Goal: Information Seeking & Learning: Learn about a topic

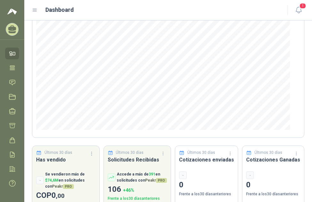
scroll to position [92, 0]
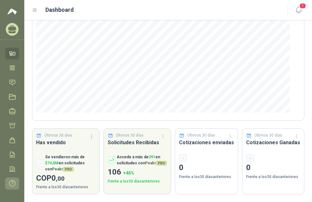
click at [11, 182] on icon at bounding box center [12, 183] width 7 height 7
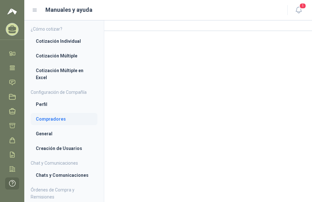
click at [40, 119] on li "Compradores" at bounding box center [64, 119] width 56 height 7
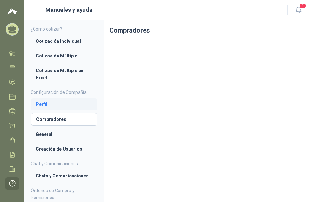
click at [42, 102] on li "Perfil" at bounding box center [64, 104] width 56 height 7
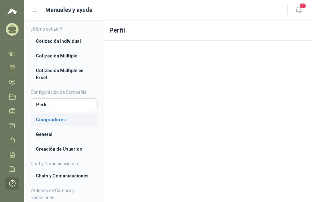
click at [47, 119] on li "Compradores" at bounding box center [64, 119] width 56 height 7
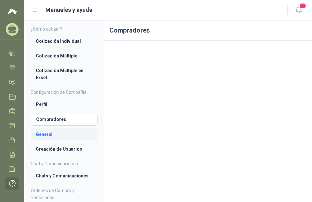
click at [43, 133] on li "General" at bounding box center [64, 134] width 56 height 7
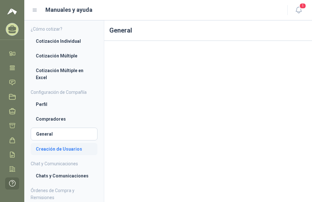
click at [47, 147] on li "Creación de Usuarios" at bounding box center [64, 149] width 56 height 7
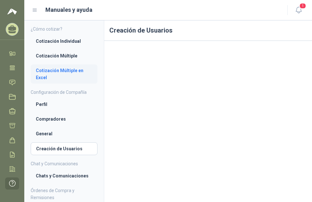
click at [43, 68] on li "Cotización Múltiple en Excel" at bounding box center [64, 74] width 56 height 14
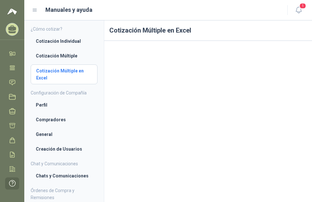
click at [62, 75] on li "Cotización Múltiple en Excel" at bounding box center [64, 74] width 56 height 14
click at [58, 56] on li "Cotización Múltiple" at bounding box center [64, 55] width 56 height 7
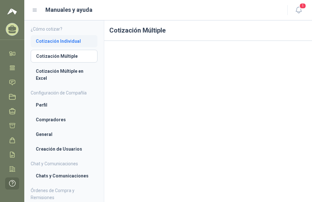
click at [57, 41] on li "Cotización Individual" at bounding box center [64, 41] width 56 height 7
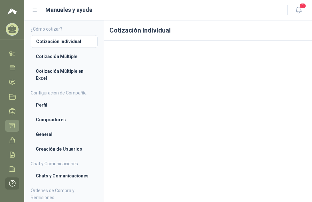
click at [13, 125] on icon at bounding box center [12, 126] width 5 height 5
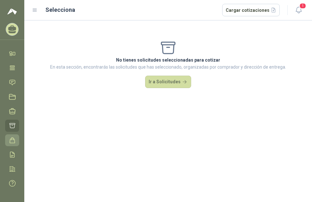
click at [12, 140] on icon at bounding box center [12, 140] width 7 height 7
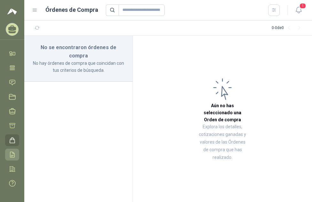
click at [13, 152] on icon at bounding box center [12, 154] width 7 height 7
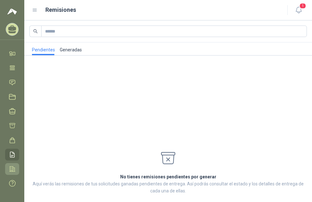
click at [11, 170] on icon at bounding box center [12, 169] width 5 height 5
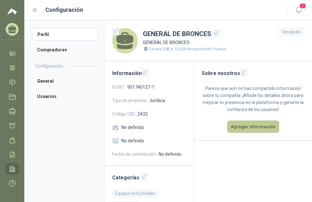
click at [249, 132] on button "Agregar información" at bounding box center [253, 127] width 52 height 12
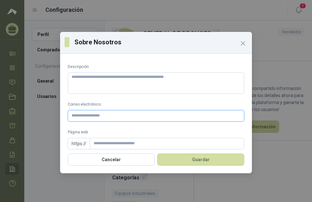
click at [106, 118] on input "Correo electrónico" at bounding box center [156, 115] width 176 height 11
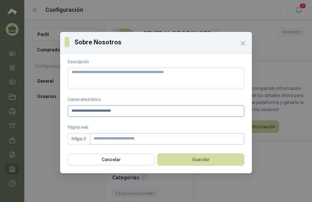
type input "**********"
click at [125, 138] on input "Página web" at bounding box center [167, 138] width 154 height 11
type input "**********"
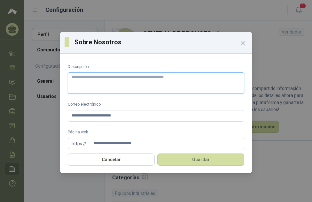
click at [174, 78] on textarea "Descripción" at bounding box center [156, 82] width 176 height 21
type textarea "*"
type textarea "**"
type textarea "*"
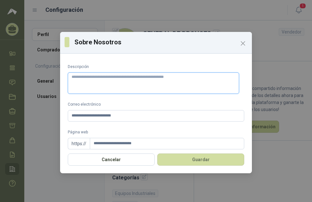
type textarea "*"
type textarea "**"
type textarea "***"
type textarea "****"
type textarea "*****"
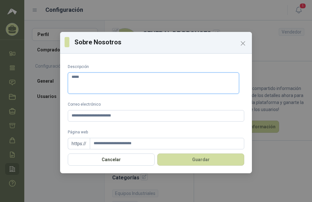
type textarea "******"
type textarea "*******"
type textarea "********"
type textarea "*********"
type textarea "**********"
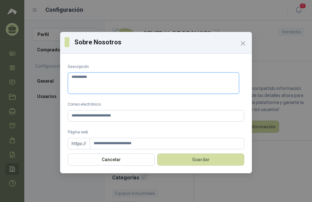
type textarea "**********"
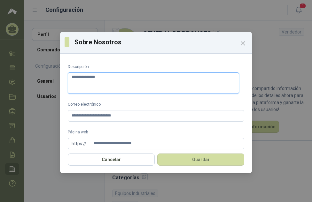
type textarea "**********"
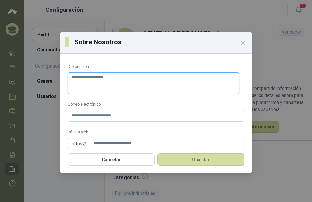
type textarea "**********"
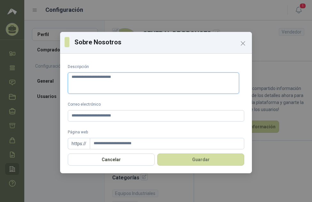
type textarea "**********"
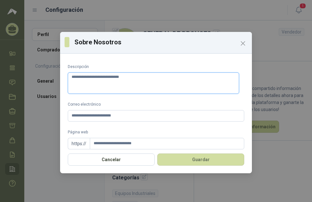
type textarea "**********"
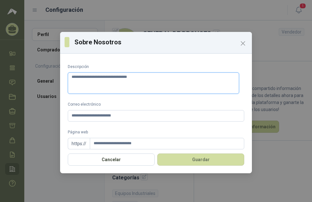
type textarea "**********"
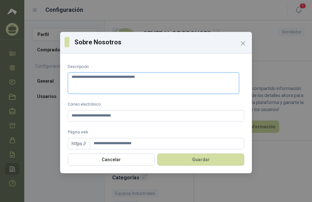
type textarea "**********"
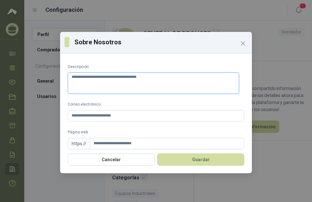
type textarea "**********"
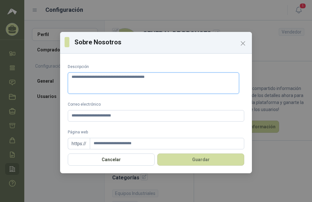
type textarea "**********"
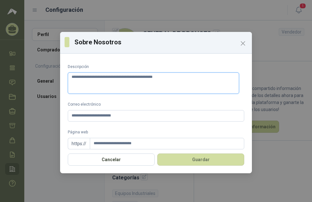
type textarea "**********"
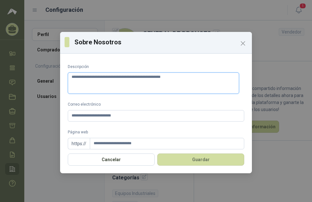
type textarea "**********"
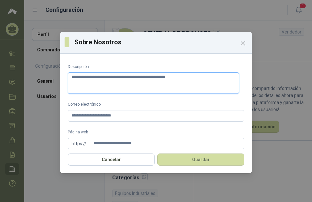
type textarea "**********"
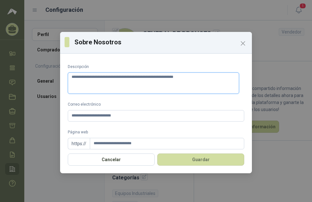
type textarea "**********"
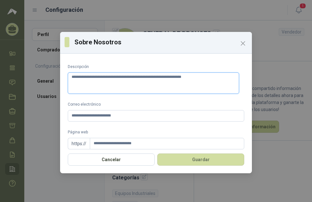
type textarea "**********"
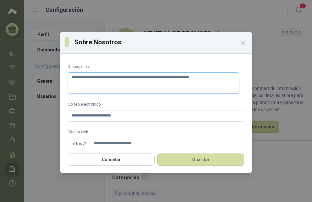
type textarea "**********"
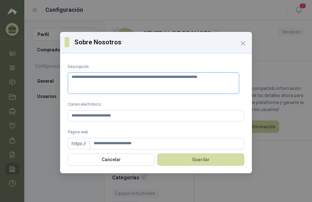
type textarea "**********"
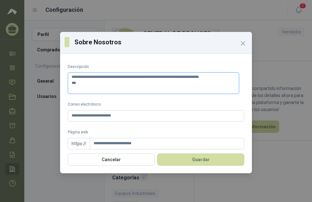
type textarea "**********"
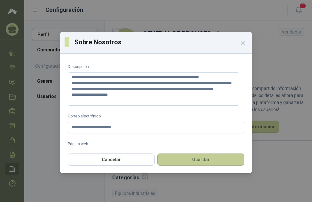
click at [190, 157] on button "Guardar" at bounding box center [200, 160] width 87 height 12
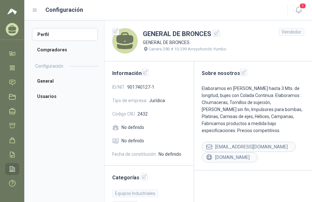
click at [50, 68] on h2 "Configuración" at bounding box center [49, 66] width 28 height 7
click at [241, 70] on icon "button" at bounding box center [243, 72] width 5 height 5
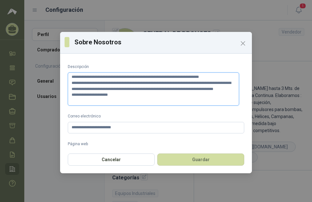
click at [204, 98] on textarea "**********" at bounding box center [153, 88] width 171 height 33
click at [182, 84] on textarea "**********" at bounding box center [153, 88] width 171 height 33
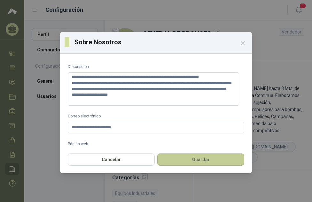
click at [224, 158] on button "Guardar" at bounding box center [200, 160] width 87 height 12
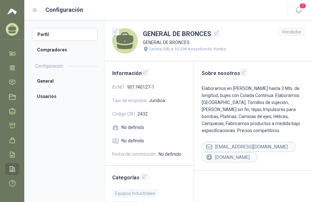
click at [113, 128] on icon at bounding box center [115, 127] width 7 height 7
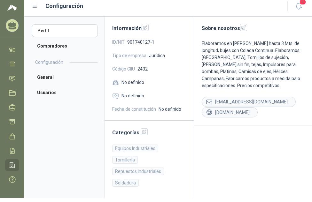
scroll to position [5, 0]
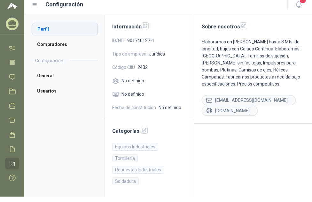
click at [44, 27] on li "Perfil" at bounding box center [65, 29] width 66 height 13
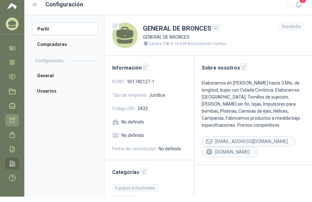
click at [12, 121] on icon at bounding box center [12, 120] width 7 height 7
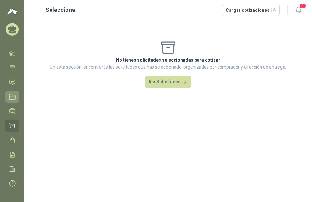
click at [12, 98] on icon at bounding box center [12, 97] width 7 height 7
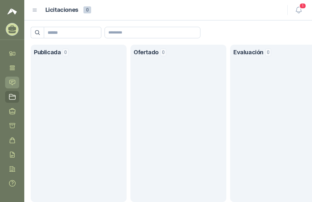
click at [11, 79] on icon at bounding box center [12, 82] width 7 height 7
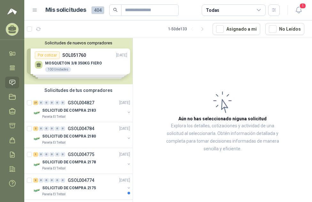
click at [79, 62] on div "Solicitudes de nuevos compradores Por cotizar SOL051760 12/08/25 MOSQUETON 3/8 …" at bounding box center [78, 61] width 108 height 46
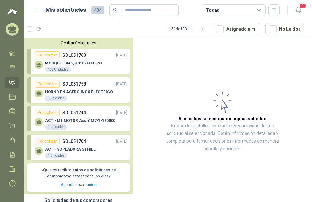
click at [67, 63] on p "MOSQUETON 3/8 350KG FIERO" at bounding box center [73, 63] width 57 height 4
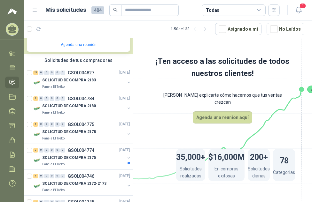
scroll to position [160, 0]
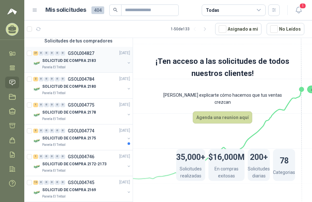
click at [81, 53] on p "GSOL004827" at bounding box center [81, 53] width 26 height 4
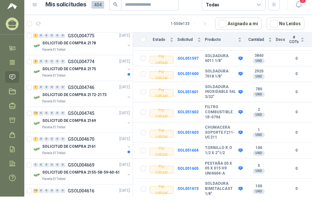
scroll to position [177, 0]
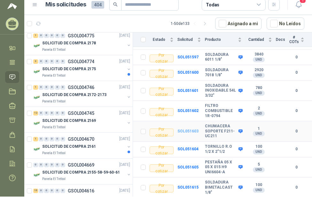
click at [187, 129] on b "SOL051603" at bounding box center [187, 131] width 21 height 4
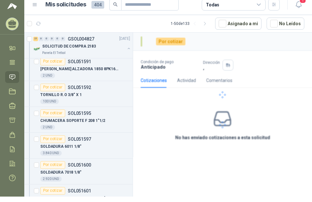
scroll to position [766, 0]
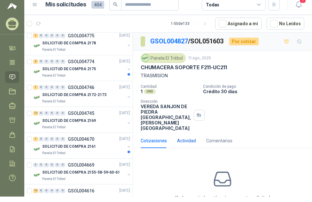
click at [185, 137] on div "Actividad" at bounding box center [186, 140] width 19 height 7
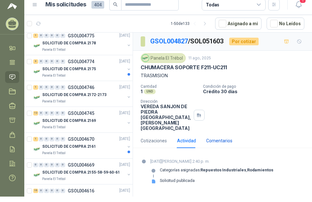
click at [213, 137] on div "Comentarios" at bounding box center [219, 140] width 26 height 7
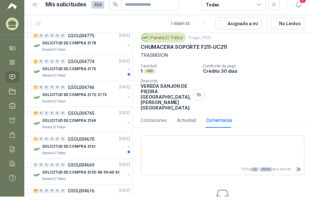
scroll to position [15, 0]
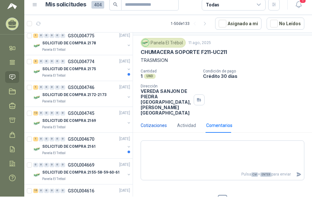
click at [150, 122] on div "Cotizaciones" at bounding box center [153, 125] width 26 height 7
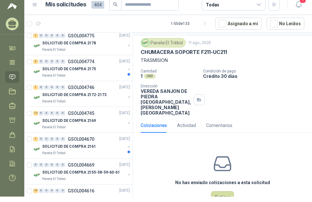
click at [148, 122] on div "Cotizaciones" at bounding box center [153, 125] width 26 height 7
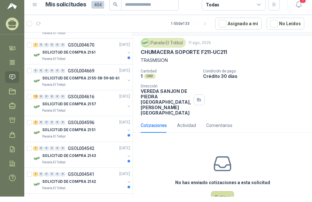
scroll to position [862, 0]
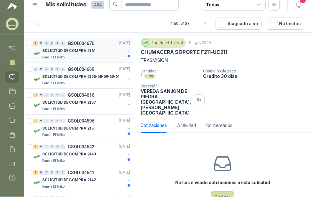
click at [86, 42] on p "GSOL004670" at bounding box center [81, 43] width 26 height 4
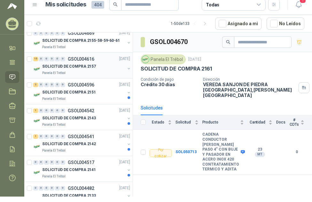
scroll to position [926, 0]
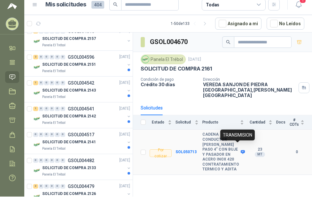
click at [240, 150] on icon at bounding box center [242, 152] width 5 height 5
click at [189, 150] on b "SOL050713" at bounding box center [185, 152] width 21 height 4
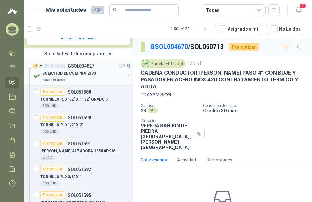
scroll to position [160, 0]
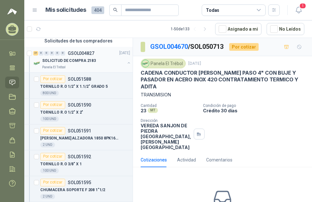
click at [86, 58] on p "SOLICITUD DE COMPRA 2183" at bounding box center [69, 61] width 54 height 6
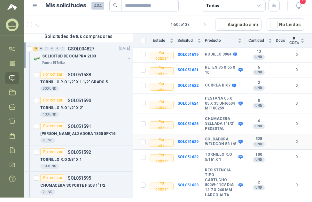
scroll to position [5, 0]
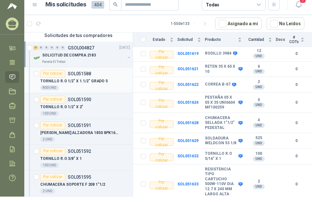
click at [84, 75] on p "SOL051588" at bounding box center [79, 73] width 23 height 4
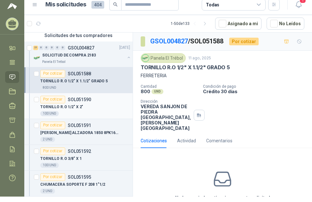
click at [76, 101] on p "SOL051590" at bounding box center [79, 99] width 23 height 4
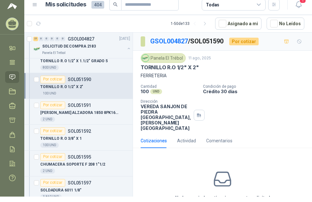
scroll to position [192, 0]
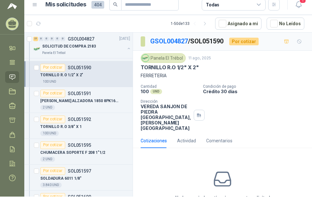
click at [76, 101] on p "[PERSON_NAME] 1850 8PK1650 AL ERNADOR" at bounding box center [79, 101] width 79 height 6
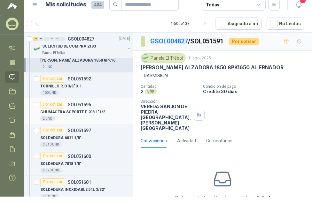
scroll to position [223, 0]
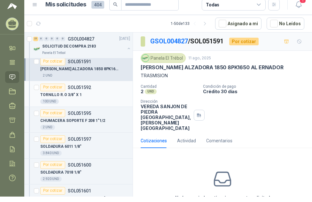
click at [63, 94] on p "TORNILLO R.O 3/8" X 1" at bounding box center [60, 95] width 41 height 6
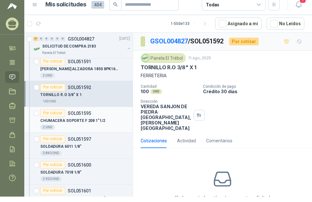
click at [83, 116] on p "SOL051595" at bounding box center [79, 113] width 23 height 4
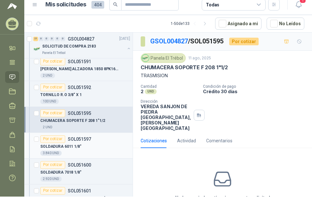
click at [77, 139] on p "SOL051597" at bounding box center [79, 139] width 23 height 4
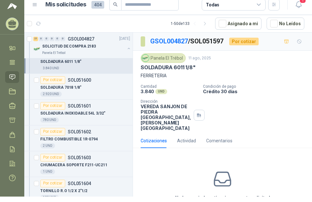
scroll to position [319, 0]
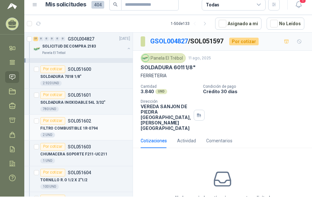
click at [78, 127] on p "FILTRO COMBUSTIBLE 1R-0794" at bounding box center [68, 128] width 57 height 6
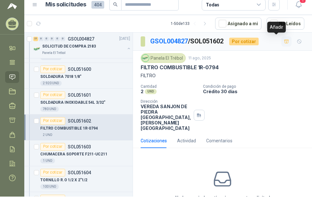
click at [284, 42] on icon "button" at bounding box center [286, 42] width 4 height 4
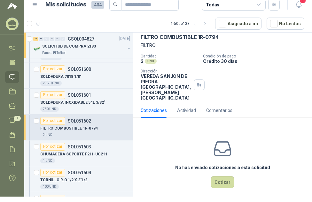
scroll to position [31, 0]
click at [220, 177] on button "Cotizar" at bounding box center [222, 182] width 23 height 12
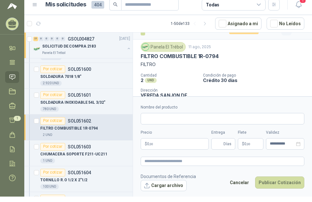
scroll to position [3, 0]
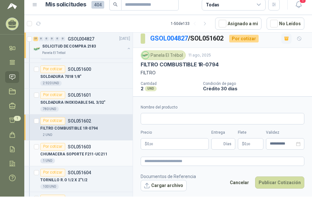
click at [82, 147] on p "SOL051603" at bounding box center [79, 147] width 23 height 4
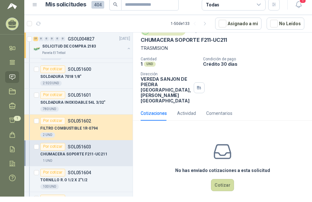
scroll to position [31, 0]
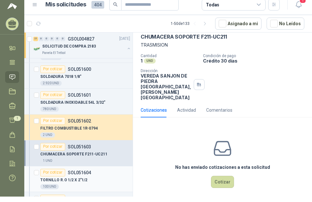
click at [78, 172] on p "SOL051604" at bounding box center [79, 172] width 23 height 4
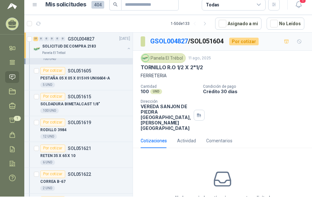
scroll to position [415, 0]
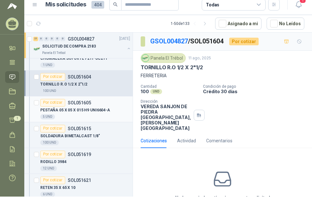
click at [75, 107] on div "PESTAÑA 05 X 05 X 015 H9 UNI6604-A" at bounding box center [85, 111] width 90 height 8
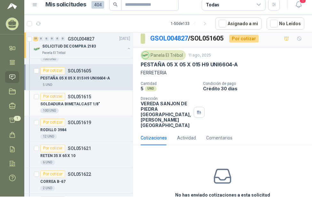
scroll to position [479, 0]
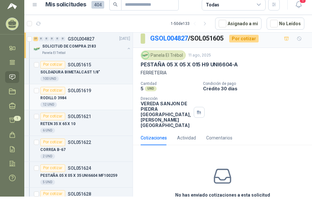
click at [61, 98] on p "RODILLO 3984" at bounding box center [53, 98] width 26 height 6
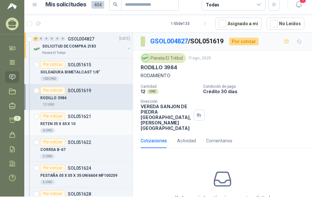
click at [51, 123] on p "RETEN 35 X 65 X 10" at bounding box center [57, 124] width 35 height 6
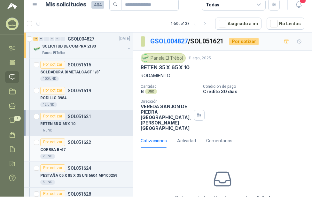
click at [60, 150] on p "CORREA B-67" at bounding box center [52, 150] width 25 height 6
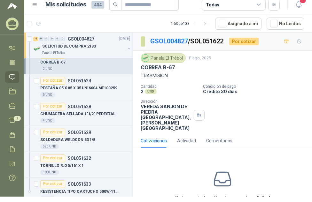
scroll to position [575, 0]
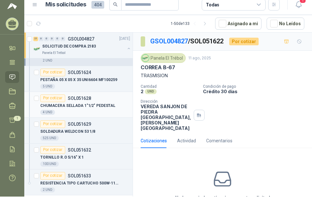
click at [72, 104] on p "CHUMACERA SELLADA 1"1/2" PEDESTAL" at bounding box center [77, 106] width 75 height 6
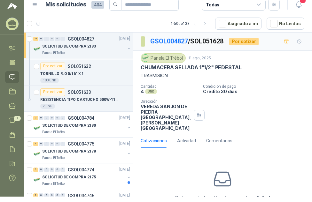
scroll to position [670, 0]
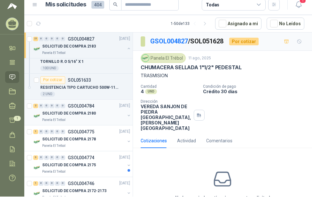
click at [85, 112] on p "SOLICITUD DE COMPRA 2180" at bounding box center [69, 113] width 54 height 6
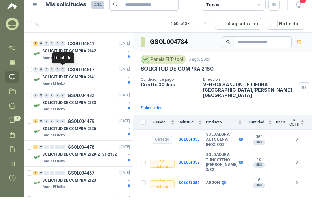
scroll to position [1021, 0]
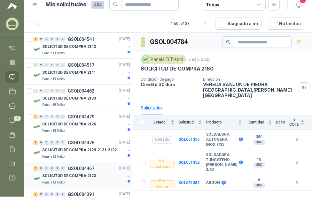
click at [92, 170] on p "GSOL004467" at bounding box center [81, 168] width 26 height 4
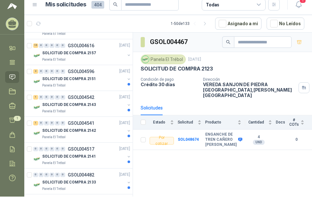
scroll to position [926, 0]
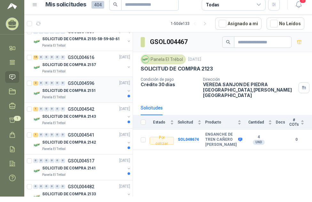
click at [68, 89] on p "SOLICITUD DE COMPRA 2151" at bounding box center [69, 91] width 54 height 6
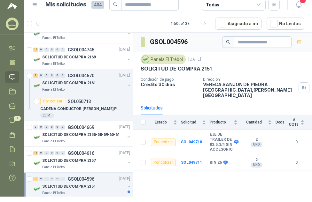
scroll to position [798, 0]
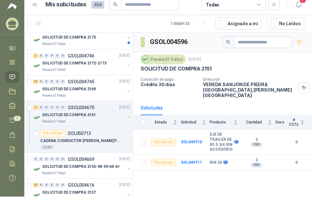
click at [68, 89] on p "SOLICITUD DE COMPRA 2169" at bounding box center [69, 89] width 54 height 6
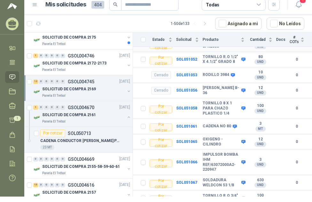
scroll to position [183, 0]
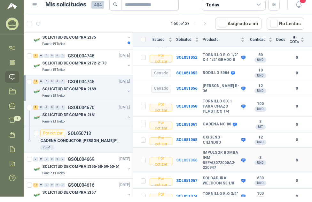
click at [188, 158] on b "SOL051066" at bounding box center [186, 160] width 21 height 4
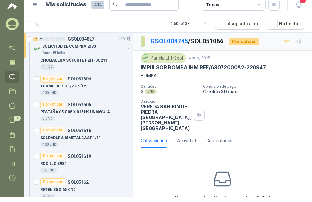
scroll to position [415, 0]
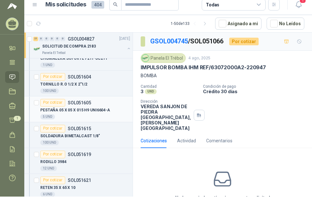
click at [88, 109] on p "PESTAÑA 05 X 05 X 015 H9 UNI6604-A" at bounding box center [75, 110] width 70 height 6
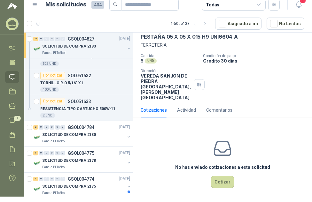
scroll to position [638, 0]
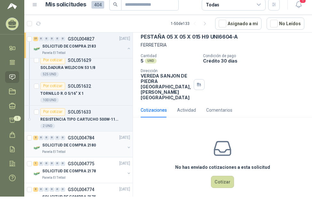
click at [83, 136] on p "GSOL004784" at bounding box center [81, 138] width 26 height 4
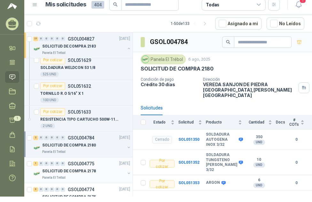
click at [81, 169] on p "SOLICITUD DE COMPRA 2178" at bounding box center [69, 171] width 54 height 6
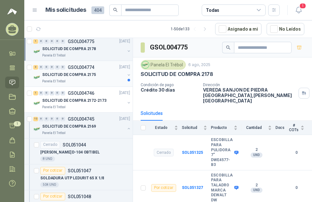
click at [81, 75] on p "SOLICITUD DE COMPRA 2175" at bounding box center [69, 75] width 54 height 6
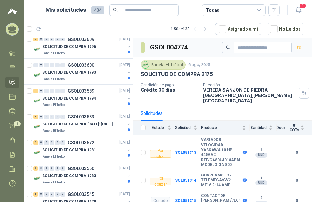
scroll to position [2266, 0]
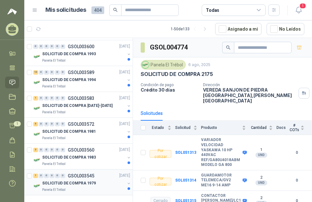
click at [78, 174] on p "GSOL003545" at bounding box center [81, 176] width 26 height 4
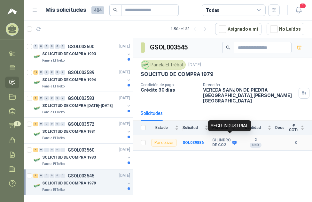
click at [232, 141] on icon at bounding box center [234, 143] width 4 height 4
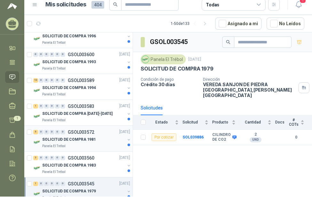
scroll to position [2234, 0]
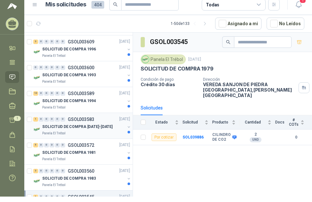
click at [90, 127] on p "SOLICITUD DE COMPRA [DATE]-[DATE]" at bounding box center [77, 127] width 70 height 6
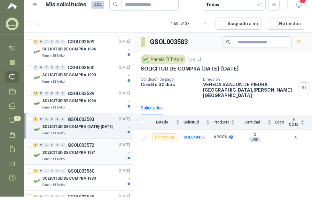
click at [124, 162] on div "5 0 0 0 0 0 GSOL003572 24/04/25 SOLICITUD DE COMPRA 1981 Panela El Trébol" at bounding box center [78, 152] width 108 height 26
click at [126, 159] on div at bounding box center [128, 155] width 5 height 10
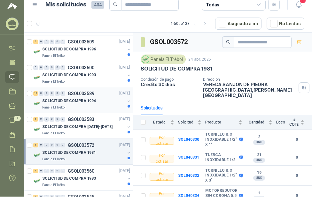
scroll to position [2266, 0]
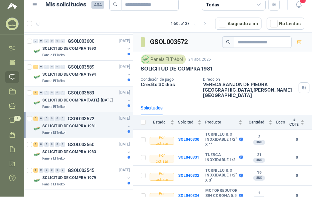
click at [92, 97] on p "SOLICITUD DE COMPRA [DATE]-[DATE]" at bounding box center [77, 100] width 70 height 6
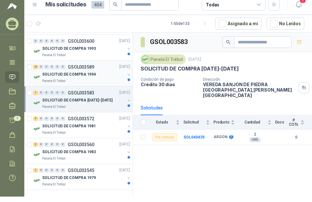
click at [84, 71] on p "SOLICITUD DE COMPRA 1994" at bounding box center [69, 74] width 54 height 6
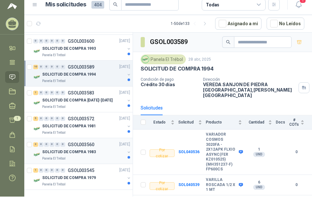
click at [96, 156] on div "Panela El Trébol" at bounding box center [83, 158] width 83 height 5
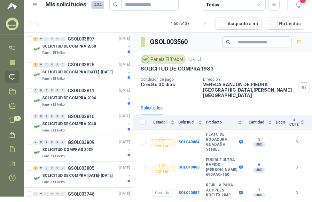
scroll to position [1915, 0]
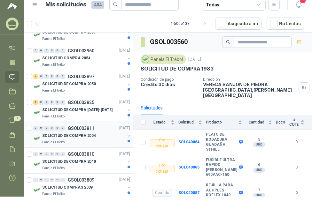
click at [83, 136] on p "SOLICITUD DE COMPRA 2004" at bounding box center [69, 136] width 54 height 6
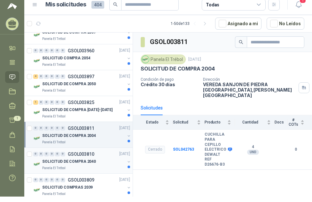
click at [74, 152] on p "GSOL003810" at bounding box center [81, 154] width 26 height 4
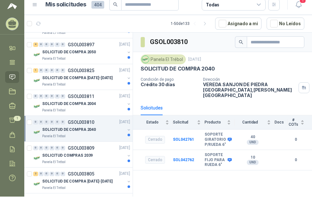
scroll to position [1979, 0]
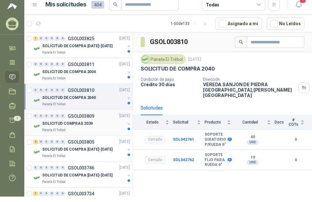
click at [92, 116] on p "GSOL003809" at bounding box center [81, 116] width 26 height 4
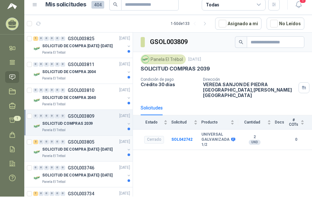
click at [92, 149] on p "SOLICITUD DE COMPRA [DATE]-[DATE]" at bounding box center [77, 150] width 70 height 6
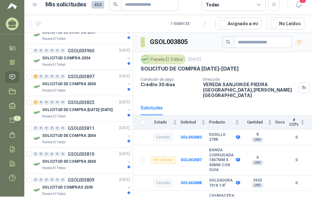
scroll to position [1883, 0]
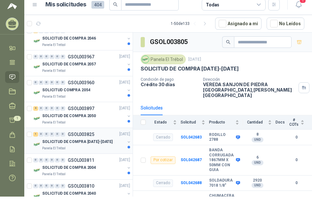
click at [87, 135] on p "GSOL003825" at bounding box center [81, 134] width 26 height 4
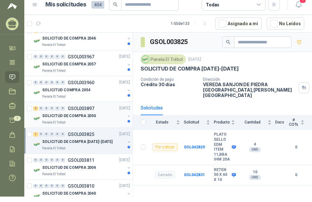
click at [82, 117] on p "SOLICITUD DE COMPRA 2050" at bounding box center [69, 116] width 54 height 6
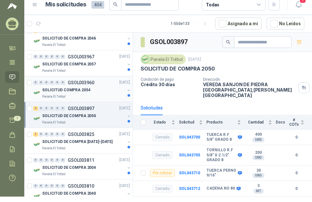
click at [82, 87] on div "SOLICITUD COMPRA 2054" at bounding box center [83, 90] width 83 height 8
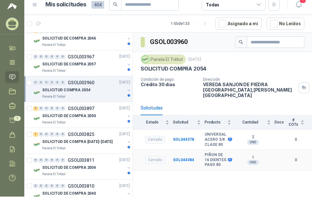
click at [204, 154] on b "PIÑON DE 16 DIENTES PASO 80" at bounding box center [215, 160] width 22 height 15
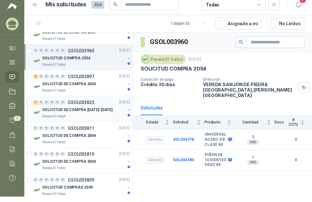
scroll to position [1883, 0]
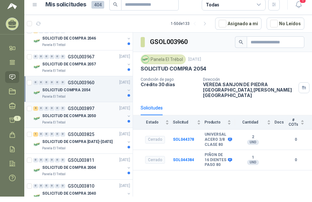
click at [84, 110] on p "GSOL003897" at bounding box center [81, 108] width 26 height 4
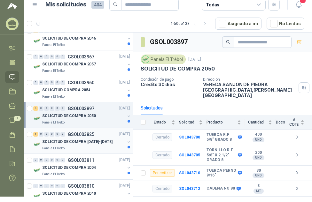
click at [88, 135] on p "GSOL003825" at bounding box center [81, 134] width 26 height 4
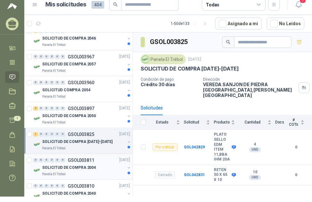
click at [81, 159] on p "GSOL003811" at bounding box center [81, 160] width 26 height 4
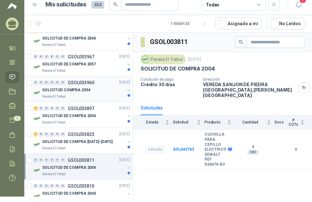
click at [75, 84] on p "GSOL003960" at bounding box center [81, 82] width 26 height 4
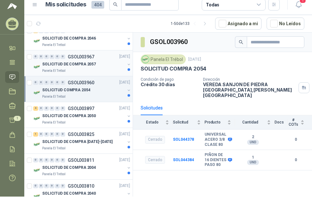
click at [76, 55] on p "GSOL003967" at bounding box center [81, 57] width 26 height 4
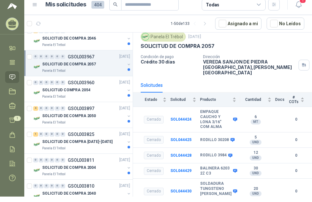
scroll to position [1851, 0]
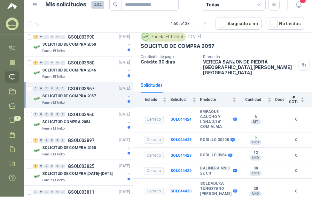
click at [84, 88] on p "GSOL003967" at bounding box center [81, 88] width 26 height 4
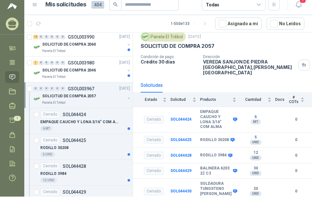
scroll to position [2, 0]
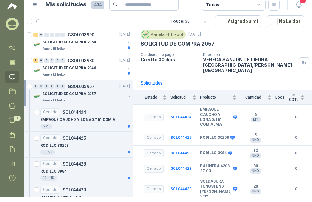
click at [84, 88] on p "GSOL003967" at bounding box center [81, 86] width 26 height 4
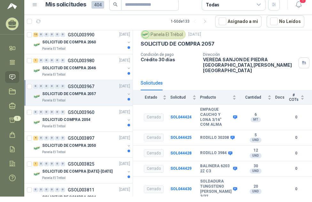
click at [84, 88] on p "GSOL003967" at bounding box center [81, 86] width 26 height 4
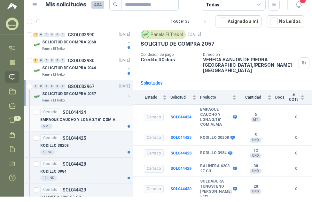
click at [76, 112] on p "SOL044424" at bounding box center [74, 112] width 23 height 4
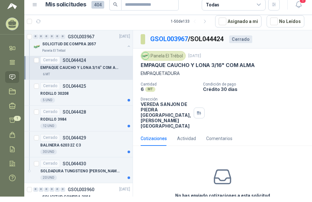
scroll to position [1915, 0]
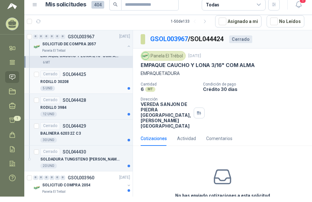
click at [64, 80] on p "RODILLO 30208" at bounding box center [54, 82] width 28 height 6
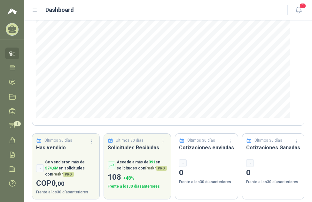
scroll to position [92, 0]
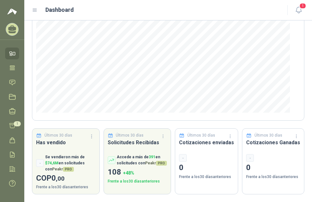
click at [15, 53] on icon at bounding box center [12, 53] width 7 height 7
click at [12, 30] on icon at bounding box center [12, 28] width 8 height 5
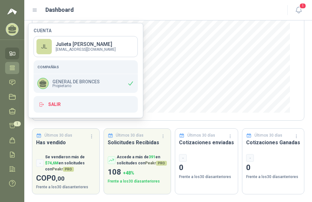
click at [11, 64] on link "Tareas" at bounding box center [12, 68] width 14 height 12
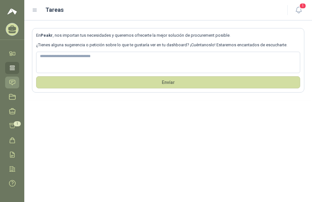
click at [11, 82] on icon at bounding box center [12, 82] width 5 height 5
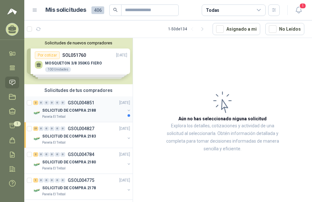
click at [74, 110] on p "SOLICITUD DE COMPRA 2188" at bounding box center [69, 111] width 54 height 6
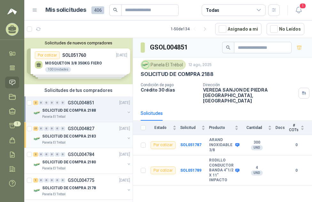
click at [78, 129] on p "GSOL004827" at bounding box center [81, 128] width 26 height 4
